Goal: Find contact information: Find contact information

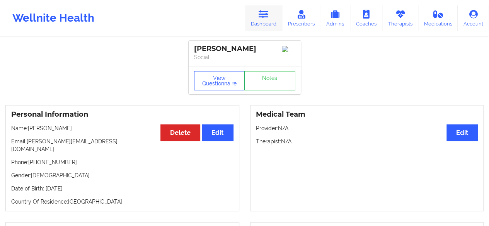
click at [268, 10] on icon at bounding box center [264, 14] width 10 height 9
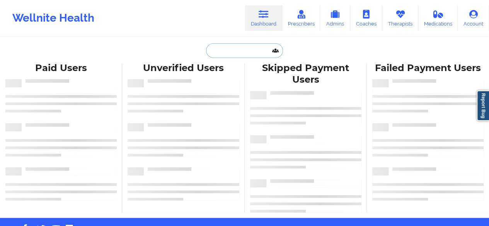
click at [221, 51] on input "text" at bounding box center [244, 50] width 77 height 15
paste input "[PERSON_NAME]"
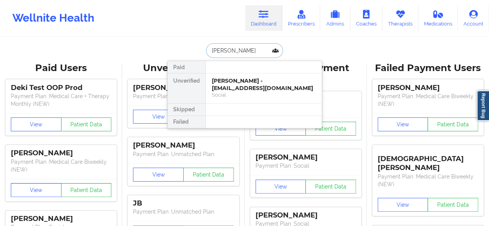
type input "[PERSON_NAME]"
click at [223, 85] on div "[PERSON_NAME] - [EMAIL_ADDRESS][DOMAIN_NAME]" at bounding box center [264, 84] width 104 height 14
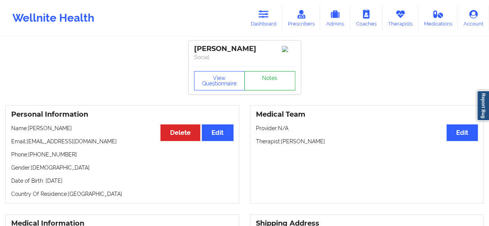
click at [285, 83] on link "Notes" at bounding box center [269, 80] width 51 height 19
click at [213, 86] on button "View Questionnaire" at bounding box center [219, 80] width 51 height 19
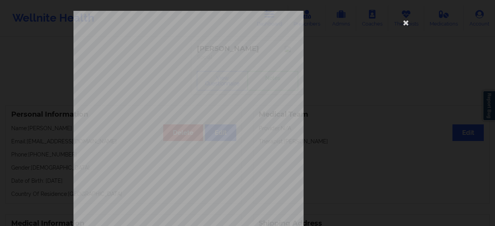
click at [162, 90] on span "[DATE]" at bounding box center [159, 91] width 11 height 3
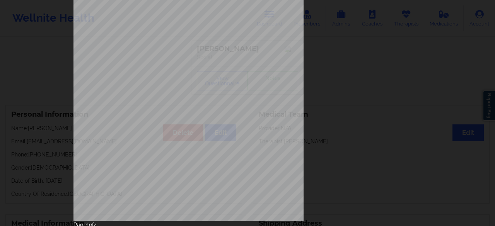
scroll to position [142, 0]
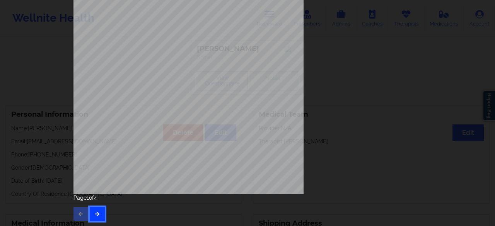
click at [94, 213] on icon "button" at bounding box center [97, 213] width 7 height 5
click at [97, 209] on button "button" at bounding box center [97, 214] width 15 height 14
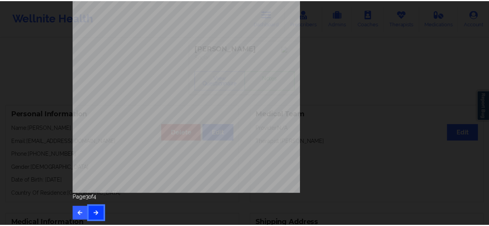
scroll to position [0, 0]
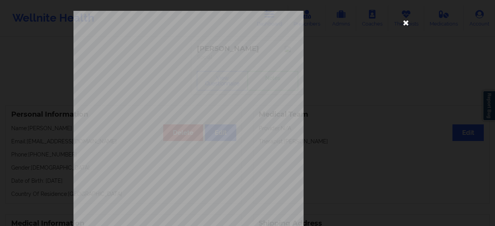
click at [406, 22] on icon at bounding box center [406, 22] width 12 height 12
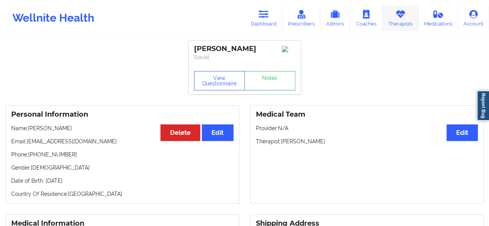
click at [396, 23] on link "Therapists" at bounding box center [400, 18] width 36 height 26
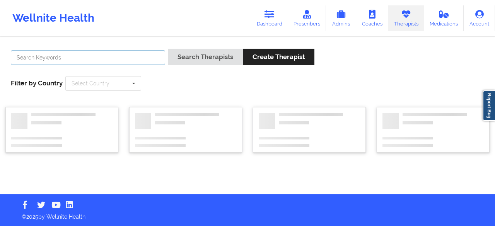
click at [121, 62] on input "text" at bounding box center [88, 57] width 154 height 15
paste input "[EMAIL_ADDRESS][DOMAIN_NAME]"
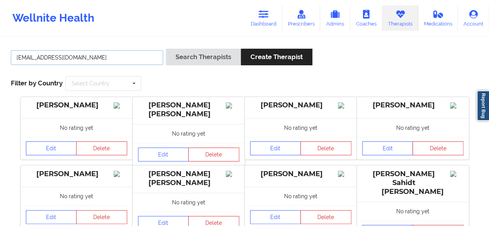
type input "[EMAIL_ADDRESS][DOMAIN_NAME]"
click at [166, 49] on button "Search Therapists" at bounding box center [203, 57] width 75 height 17
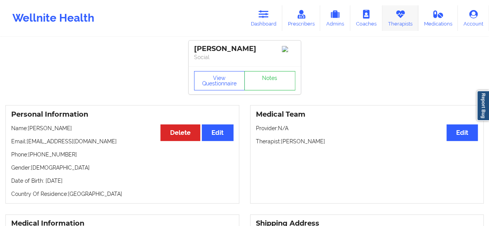
click at [401, 24] on link "Therapists" at bounding box center [400, 18] width 36 height 26
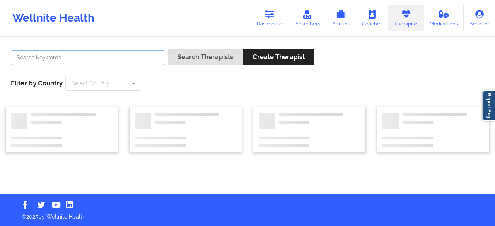
click at [102, 56] on input "text" at bounding box center [88, 57] width 154 height 15
paste input "[EMAIL_ADDRESS][DOMAIN_NAME]"
type input "[EMAIL_ADDRESS][DOMAIN_NAME]"
click at [168, 49] on button "Search Therapists" at bounding box center [205, 57] width 75 height 17
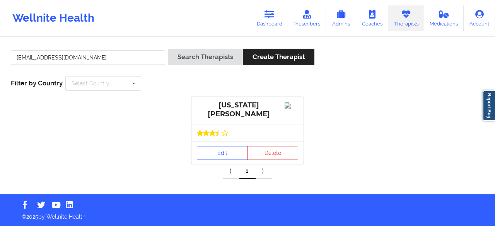
click at [224, 156] on link "Edit" at bounding box center [222, 153] width 51 height 14
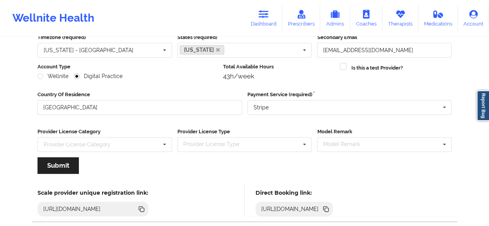
scroll to position [120, 0]
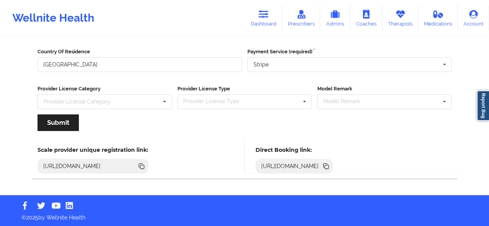
click at [328, 165] on icon at bounding box center [327, 167] width 4 height 4
click at [393, 27] on link "Therapists" at bounding box center [400, 18] width 36 height 26
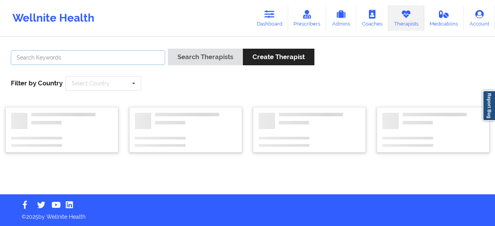
click at [106, 54] on input "text" at bounding box center [88, 57] width 154 height 15
paste input "[EMAIL_ADDRESS][DOMAIN_NAME]"
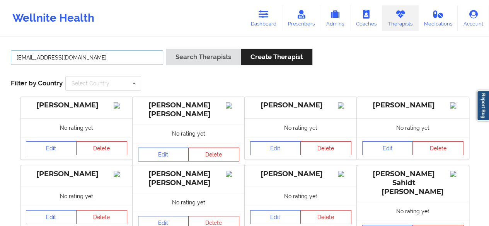
type input "[EMAIL_ADDRESS][DOMAIN_NAME]"
click at [166, 49] on button "Search Therapists" at bounding box center [203, 57] width 75 height 17
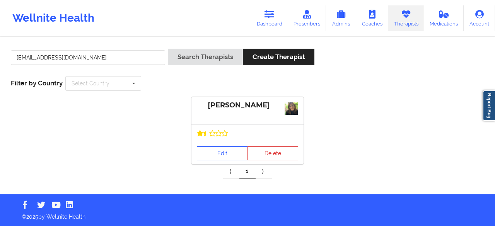
click at [225, 151] on link "Edit" at bounding box center [222, 153] width 51 height 14
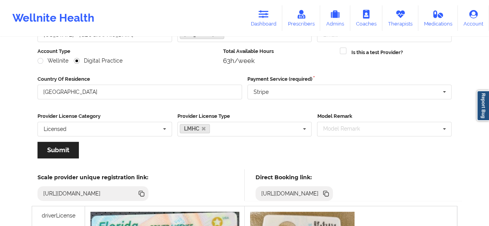
scroll to position [81, 0]
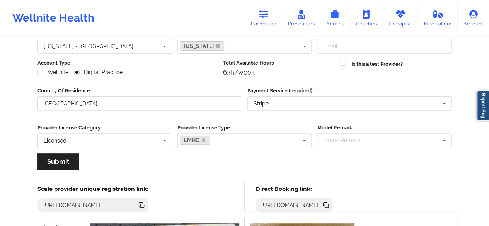
click at [328, 205] on icon at bounding box center [327, 206] width 4 height 4
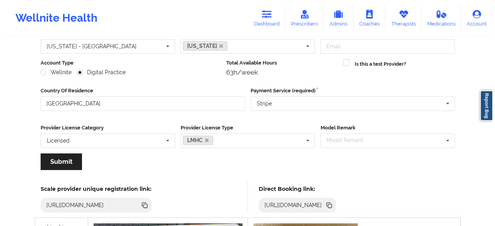
scroll to position [0, 0]
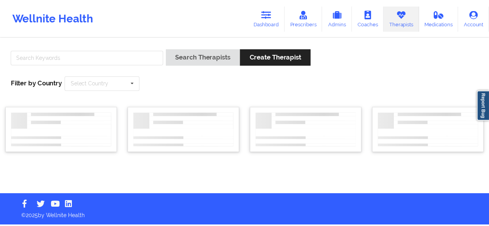
scroll to position [13, 0]
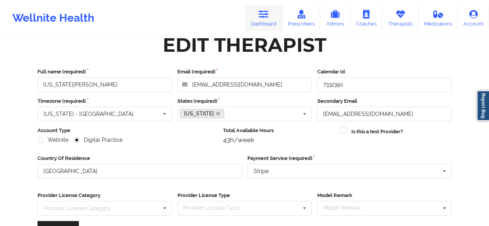
click at [271, 19] on link "Dashboard" at bounding box center [263, 18] width 37 height 26
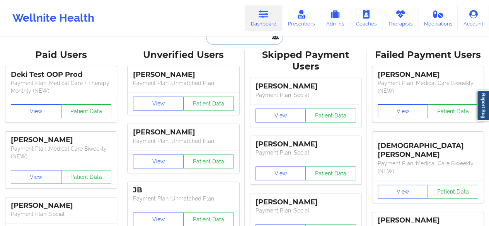
click at [245, 43] on input "text" at bounding box center [244, 37] width 77 height 15
paste input "[PERSON_NAME]"
type input "[PERSON_NAME]"
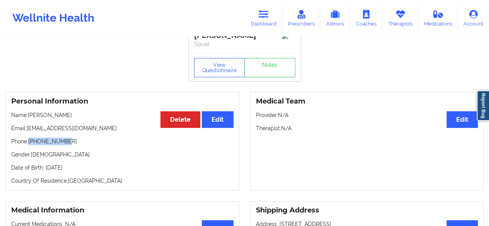
drag, startPoint x: 30, startPoint y: 143, endPoint x: 92, endPoint y: 147, distance: 62.4
click at [92, 145] on p "Phone: [PHONE_NUMBER]" at bounding box center [122, 142] width 222 height 8
copy p "[PHONE_NUMBER]"
